Goal: Task Accomplishment & Management: Manage account settings

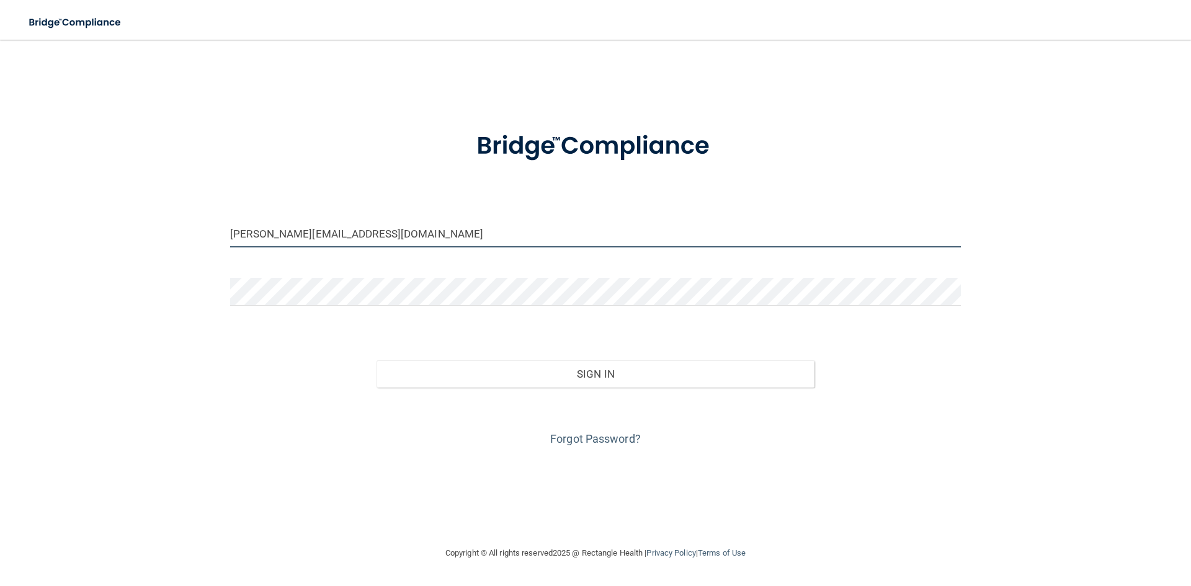
click at [256, 235] on input "[PERSON_NAME][EMAIL_ADDRESS][DOMAIN_NAME]" at bounding box center [595, 234] width 731 height 28
click at [262, 234] on input "[PERSON_NAME][EMAIL_ADDRESS][DOMAIN_NAME]" at bounding box center [595, 234] width 731 height 28
click at [267, 234] on input "[PERSON_NAME][EMAIL_ADDRESS][DOMAIN_NAME]" at bounding box center [595, 234] width 731 height 28
type input "[EMAIL_ADDRESS][DOMAIN_NAME]"
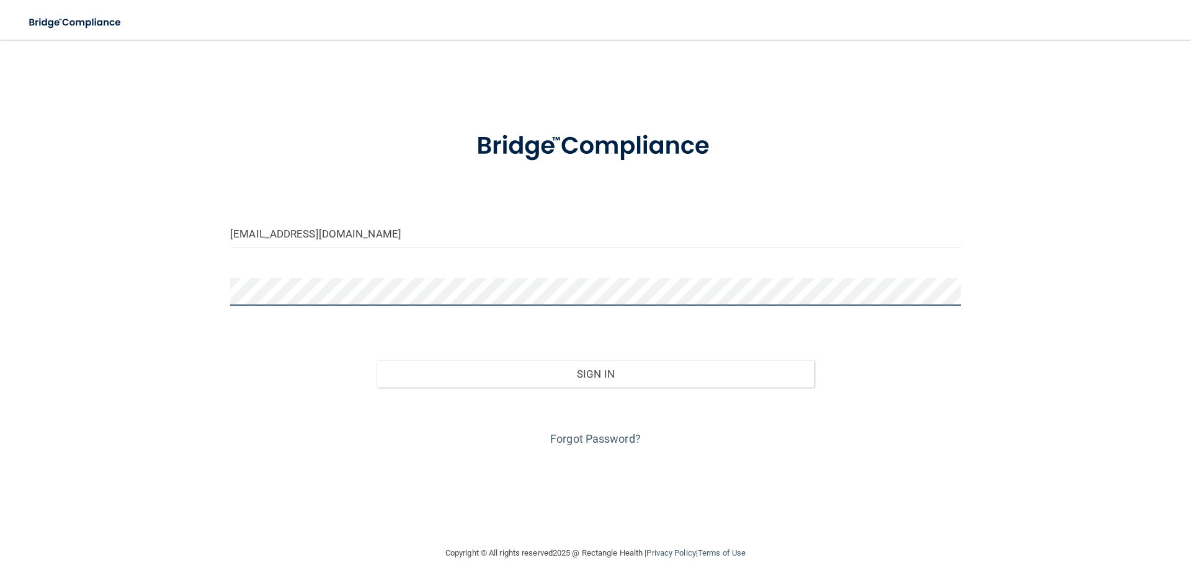
click at [376, 360] on button "Sign In" at bounding box center [595, 373] width 438 height 27
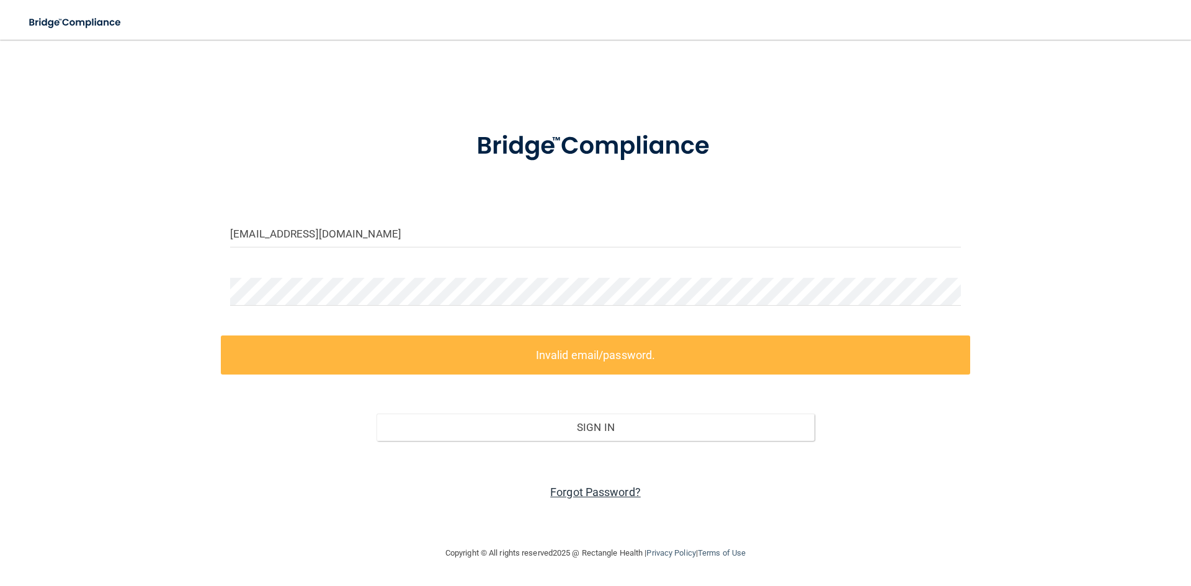
click at [592, 494] on link "Forgot Password?" at bounding box center [595, 492] width 91 height 13
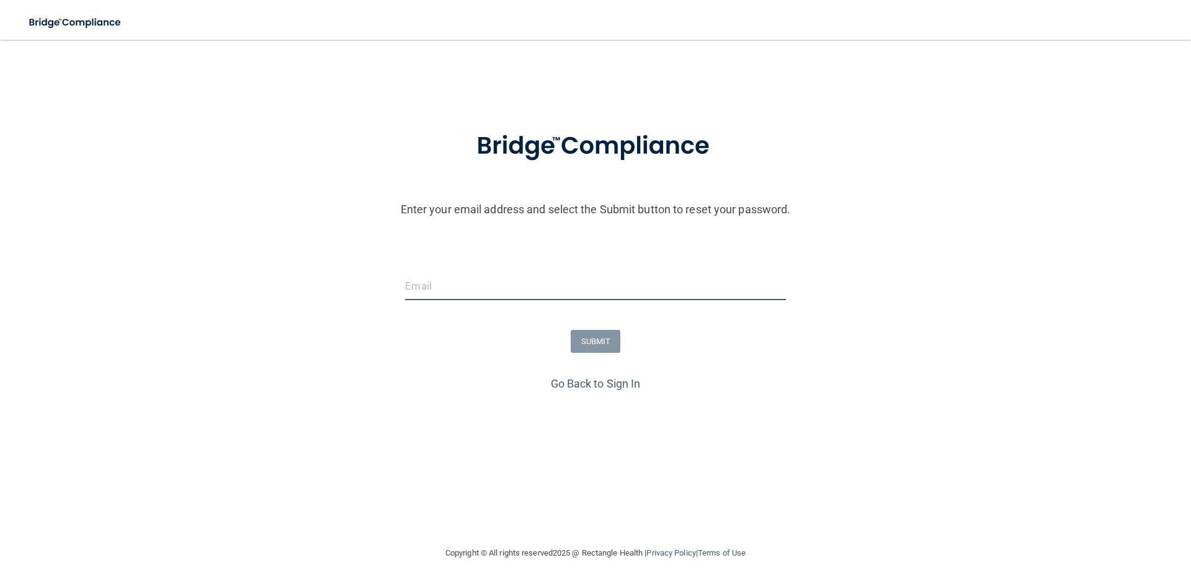
click at [492, 283] on input "email" at bounding box center [595, 286] width 380 height 28
type input "[EMAIL_ADDRESS][DOMAIN_NAME]"
click at [594, 344] on button "SUBMIT" at bounding box center [596, 341] width 50 height 23
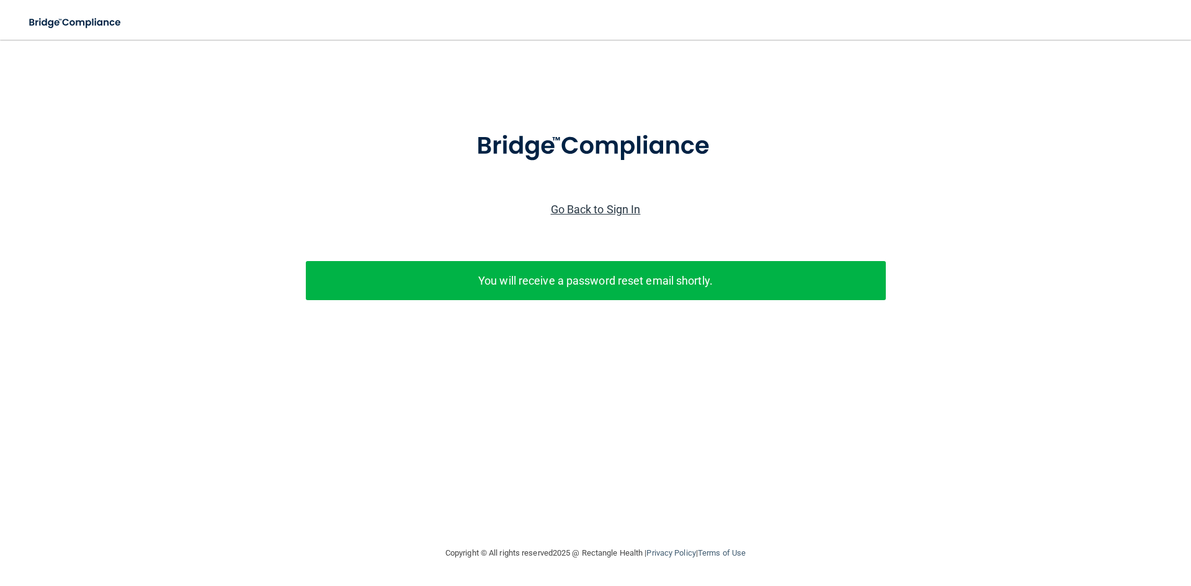
click at [607, 208] on link "Go Back to Sign In" at bounding box center [596, 209] width 90 height 13
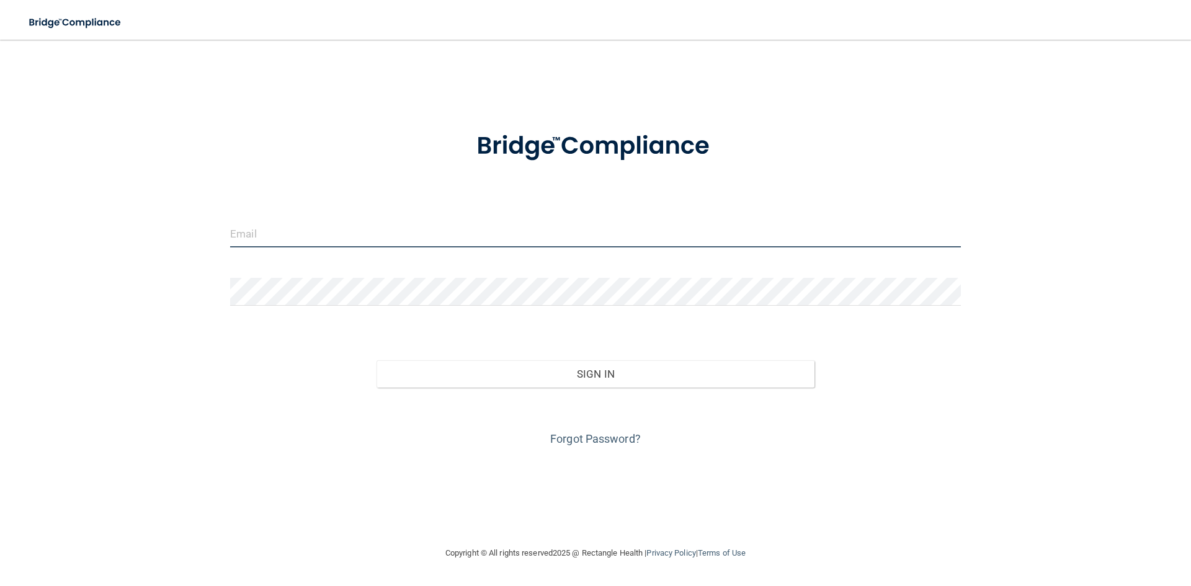
type input "[PERSON_NAME][EMAIL_ADDRESS][DOMAIN_NAME]"
